Goal: Information Seeking & Learning: Learn about a topic

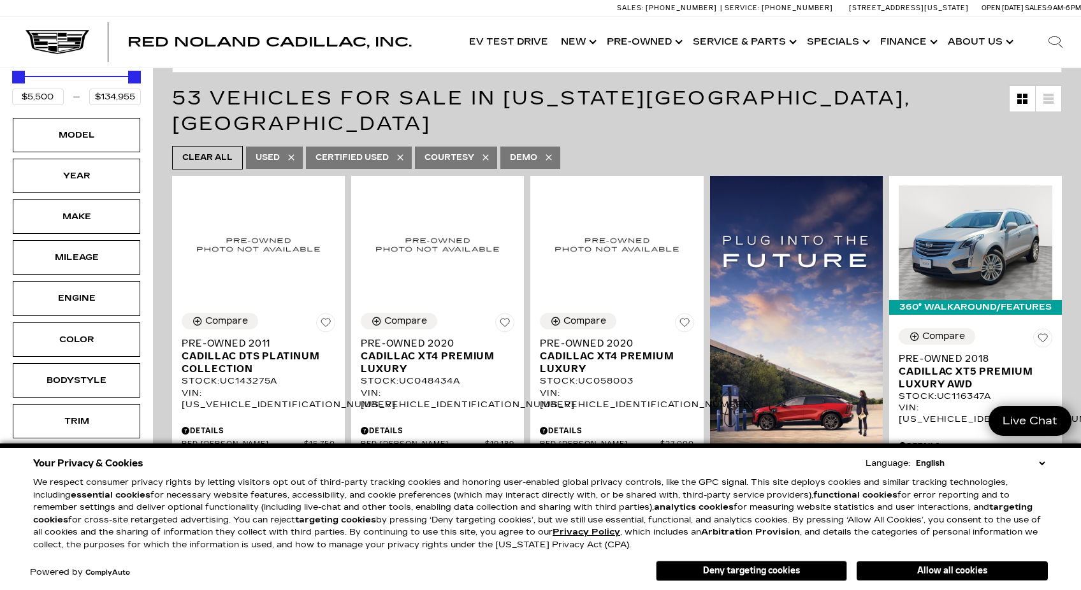
scroll to position [180, 0]
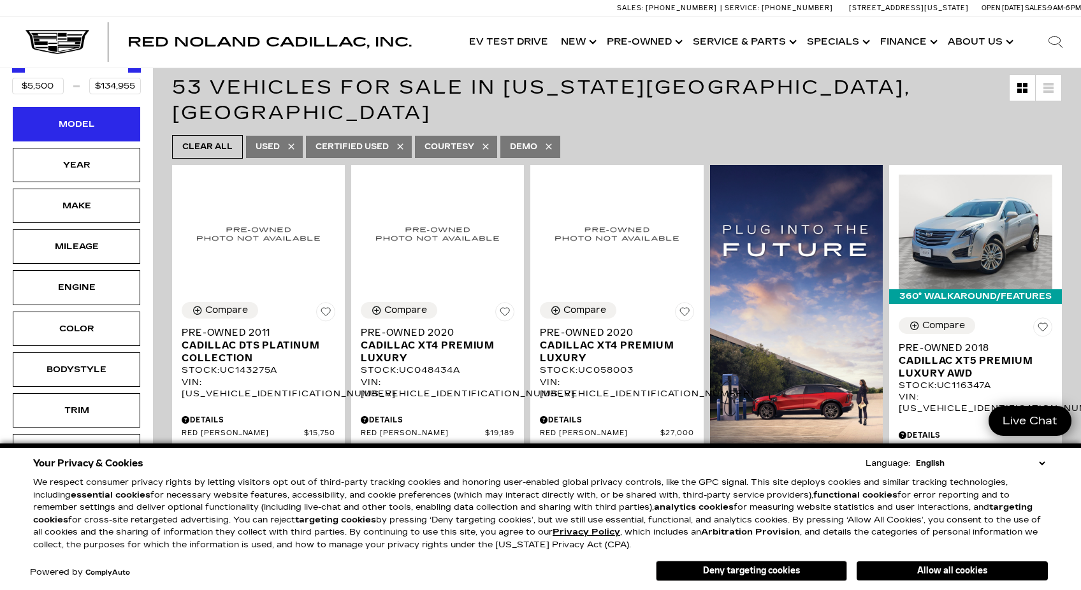
click at [87, 123] on div "Model" at bounding box center [77, 124] width 64 height 14
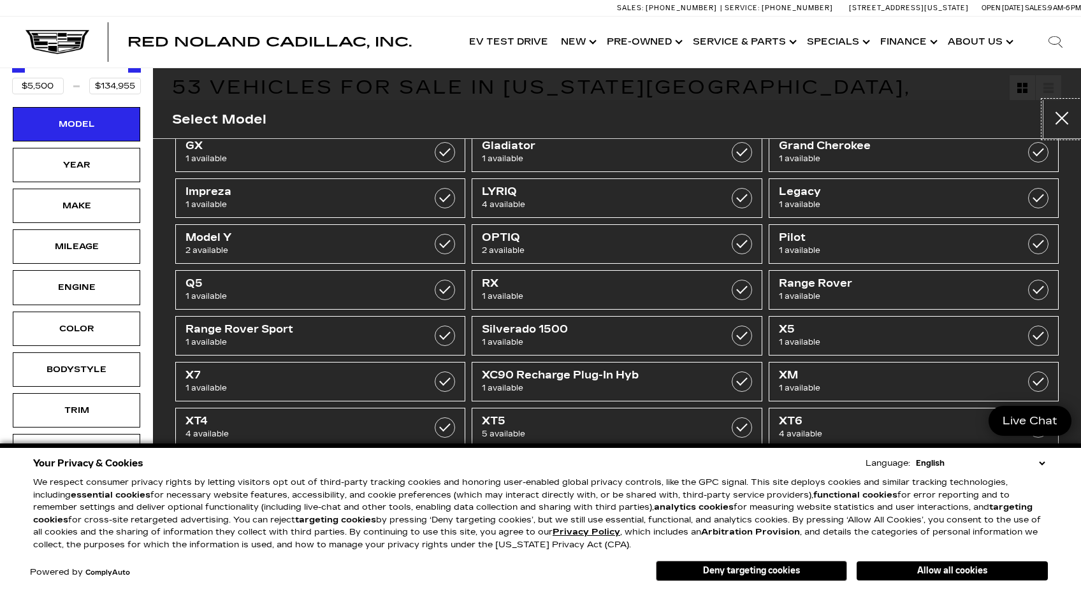
scroll to position [212, 0]
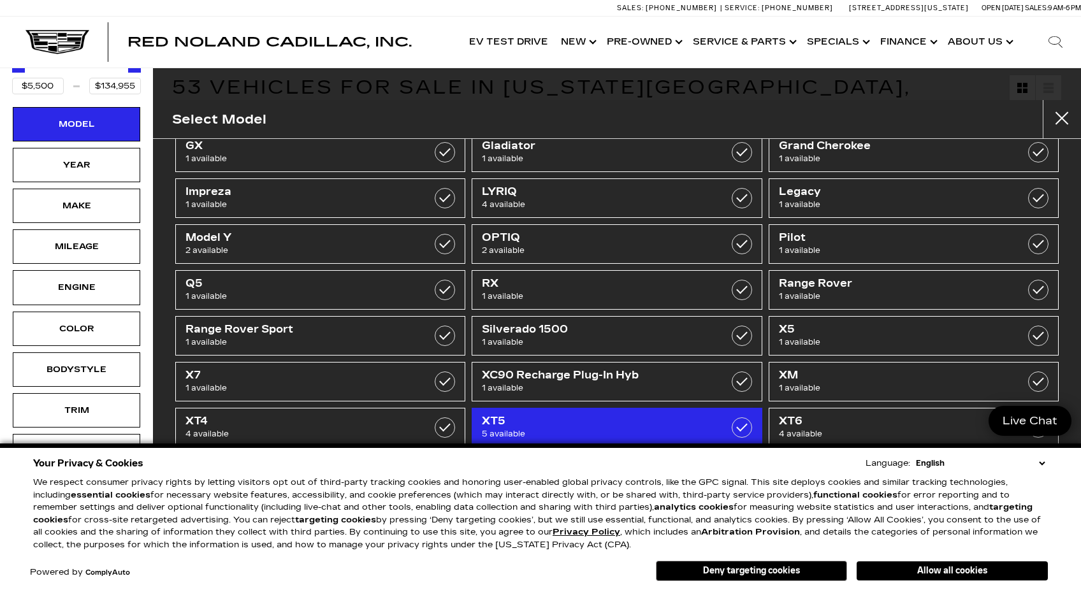
click at [528, 426] on span "XT5" at bounding box center [596, 421] width 229 height 13
type input "$27,689"
type input "$65,169"
checkbox input "true"
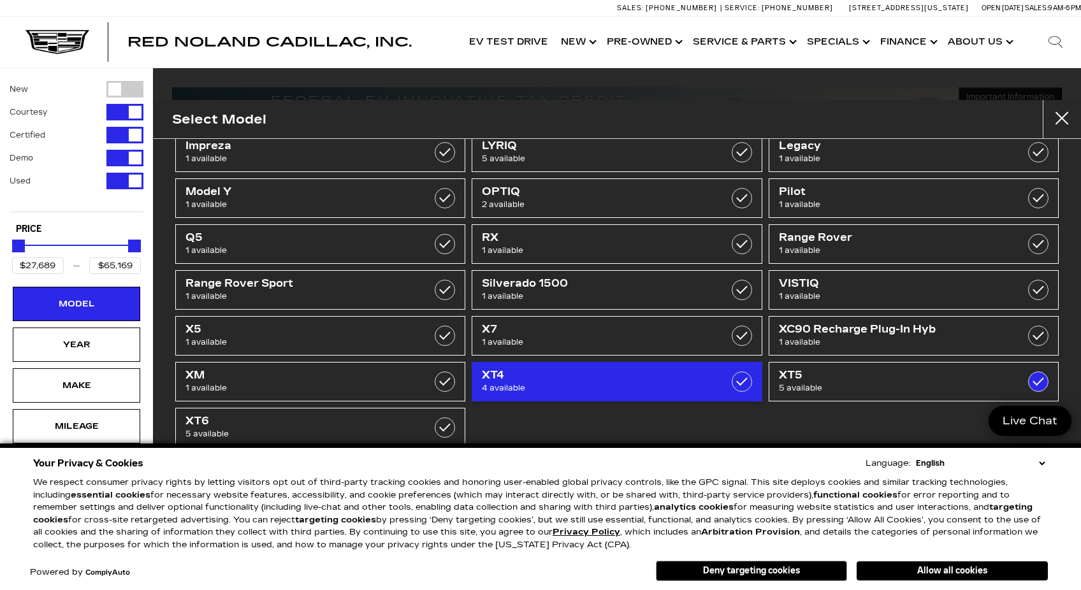
scroll to position [258, 0]
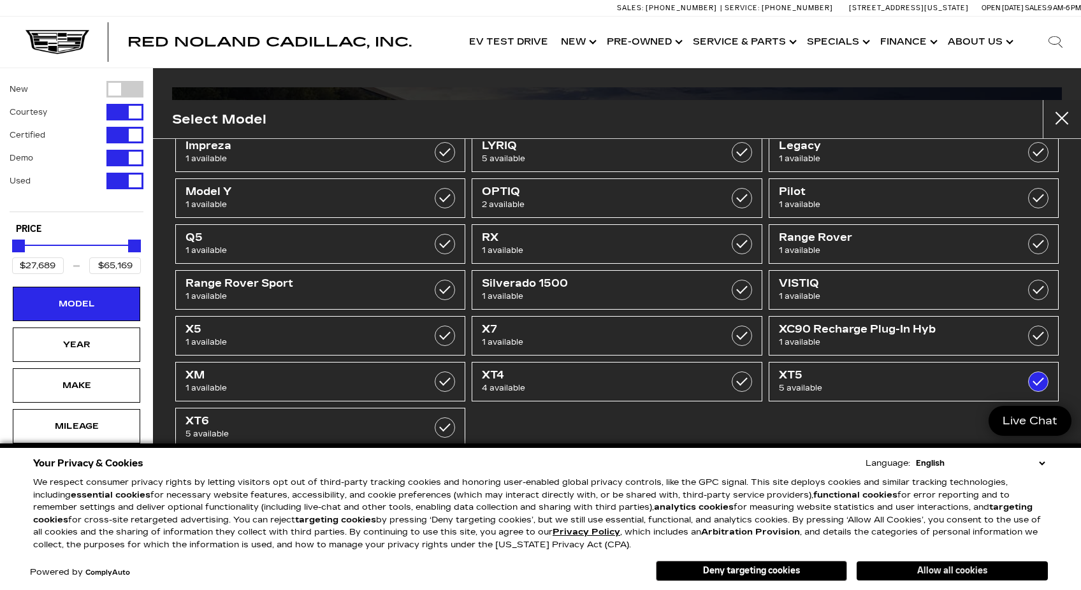
click at [933, 568] on button "Allow all cookies" at bounding box center [951, 570] width 191 height 19
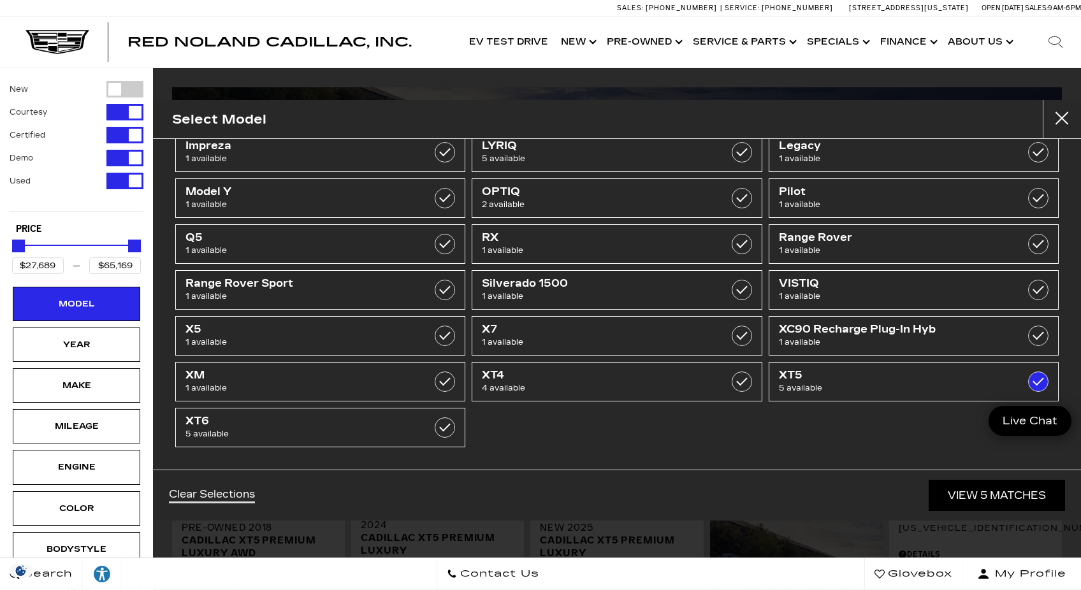
scroll to position [0, 0]
click at [969, 494] on link "View 5 Matches" at bounding box center [996, 495] width 136 height 31
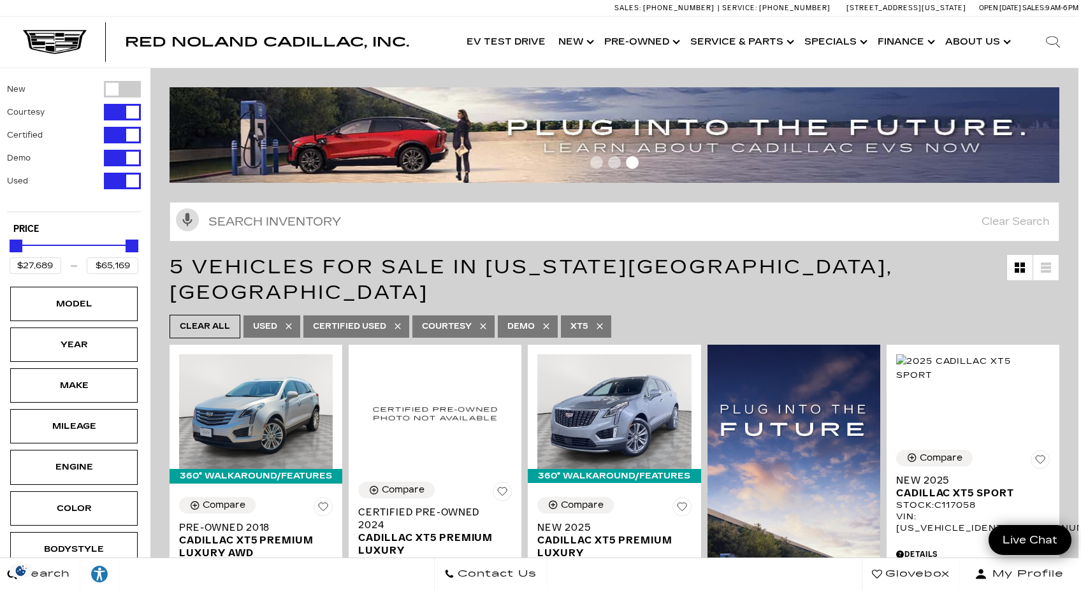
scroll to position [0, 3]
